Goal: Find specific page/section: Find specific page/section

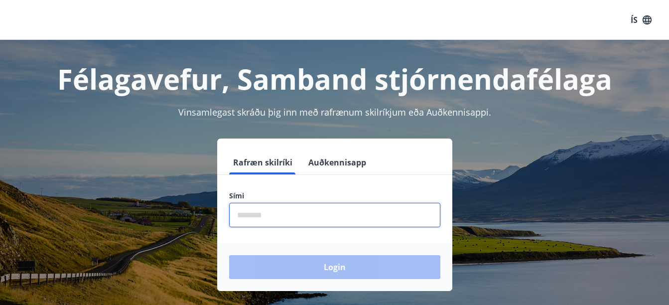
click at [309, 218] on input "phone" at bounding box center [334, 215] width 211 height 24
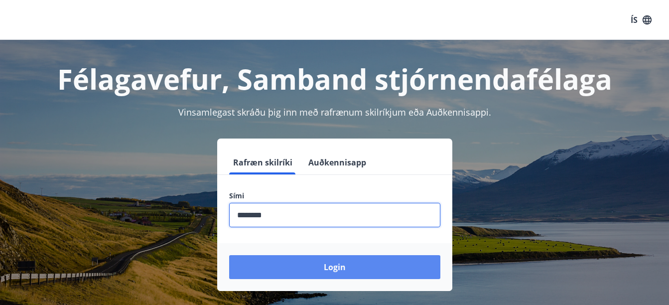
type input "********"
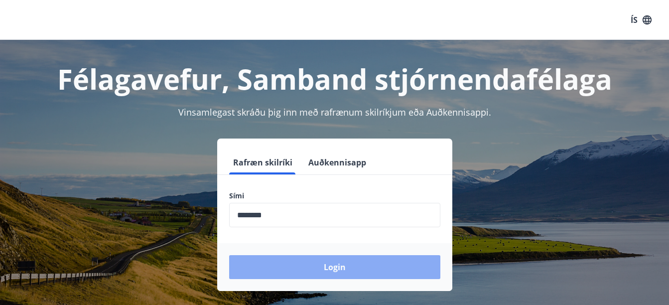
click at [350, 274] on button "Login" at bounding box center [334, 267] width 211 height 24
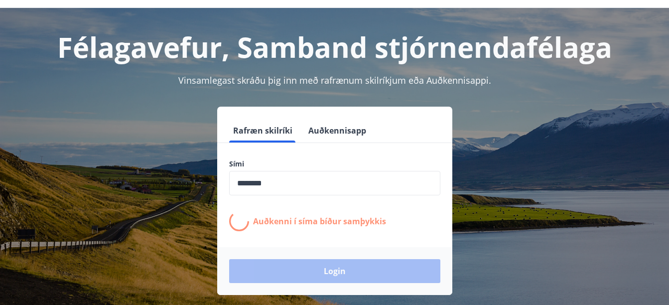
scroll to position [50, 0]
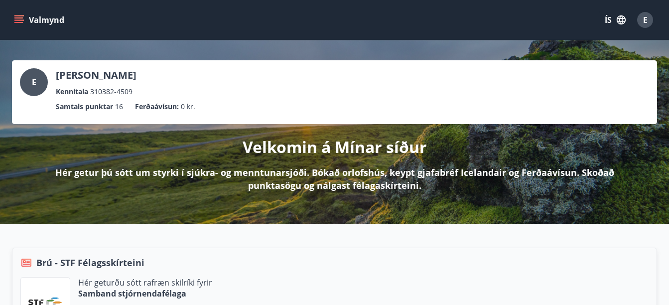
click at [28, 20] on button "Valmynd" at bounding box center [40, 20] width 56 height 18
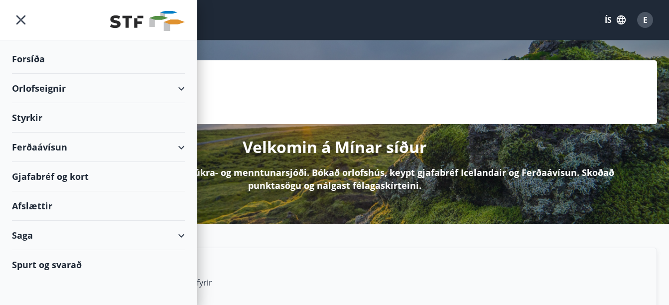
click at [37, 180] on div "Gjafabréf og kort" at bounding box center [98, 176] width 173 height 29
click at [65, 176] on div "Gjafabréf og kort" at bounding box center [98, 176] width 173 height 29
